Goal: Navigation & Orientation: Find specific page/section

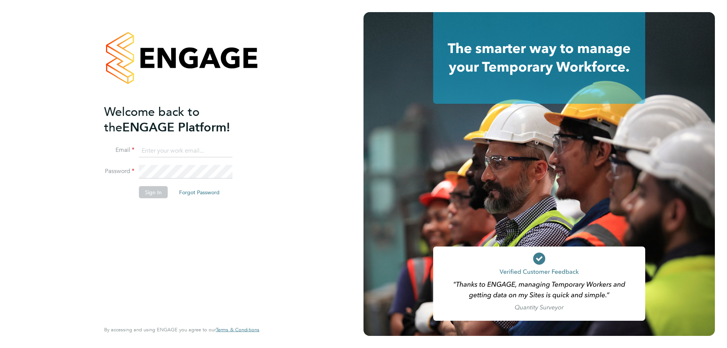
type input "[PERSON_NAME][EMAIL_ADDRESS][DOMAIN_NAME]"
click at [142, 192] on button "Sign In" at bounding box center [153, 192] width 29 height 12
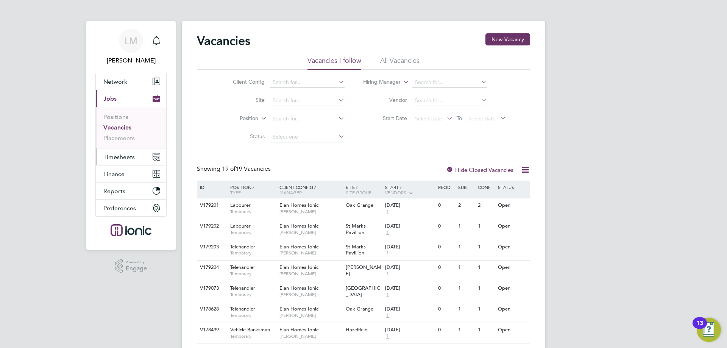
click at [119, 157] on span "Timesheets" at bounding box center [118, 156] width 31 height 7
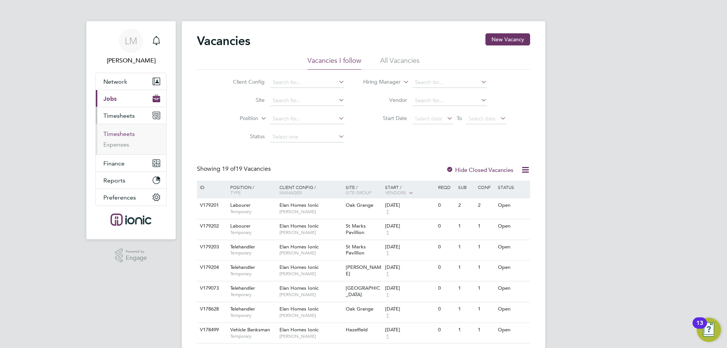
click at [126, 134] on link "Timesheets" at bounding box center [118, 133] width 31 height 7
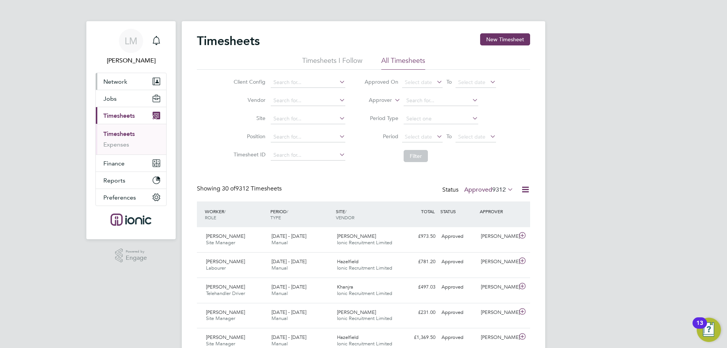
click at [113, 81] on span "Network" at bounding box center [115, 81] width 24 height 7
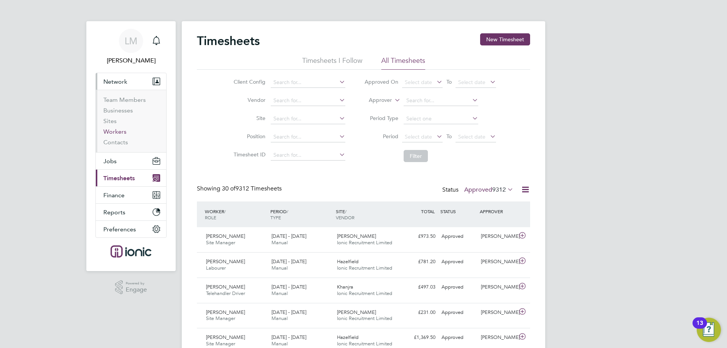
click at [119, 132] on link "Workers" at bounding box center [114, 131] width 23 height 7
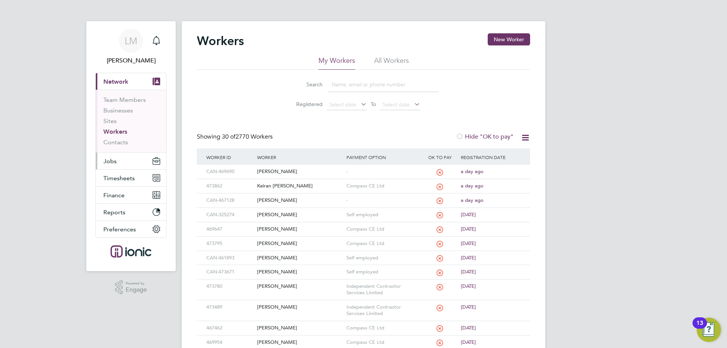
click at [128, 166] on button "Jobs" at bounding box center [131, 161] width 70 height 17
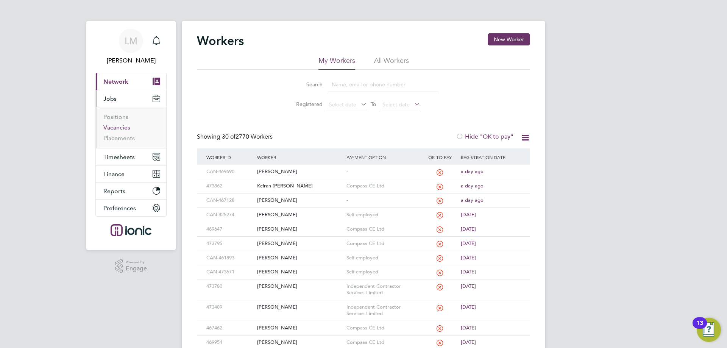
click at [116, 127] on link "Vacancies" at bounding box center [116, 127] width 27 height 7
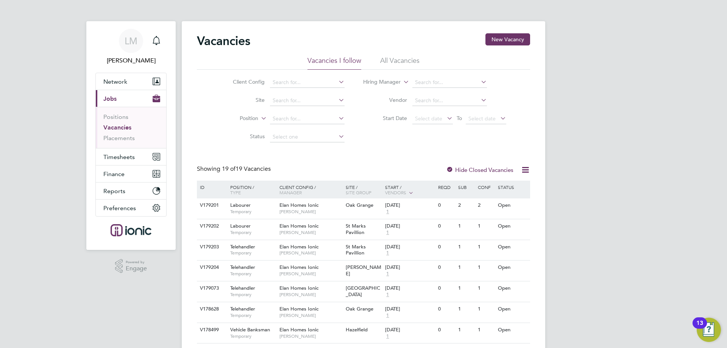
click at [218, 161] on div "Vacancies New Vacancy Vacancies I follow All Vacancies Client Config Site Posit…" at bounding box center [363, 312] width 333 height 559
click at [282, 37] on div "Vacancies New Vacancy" at bounding box center [363, 44] width 333 height 23
